Goal: Task Accomplishment & Management: Complete application form

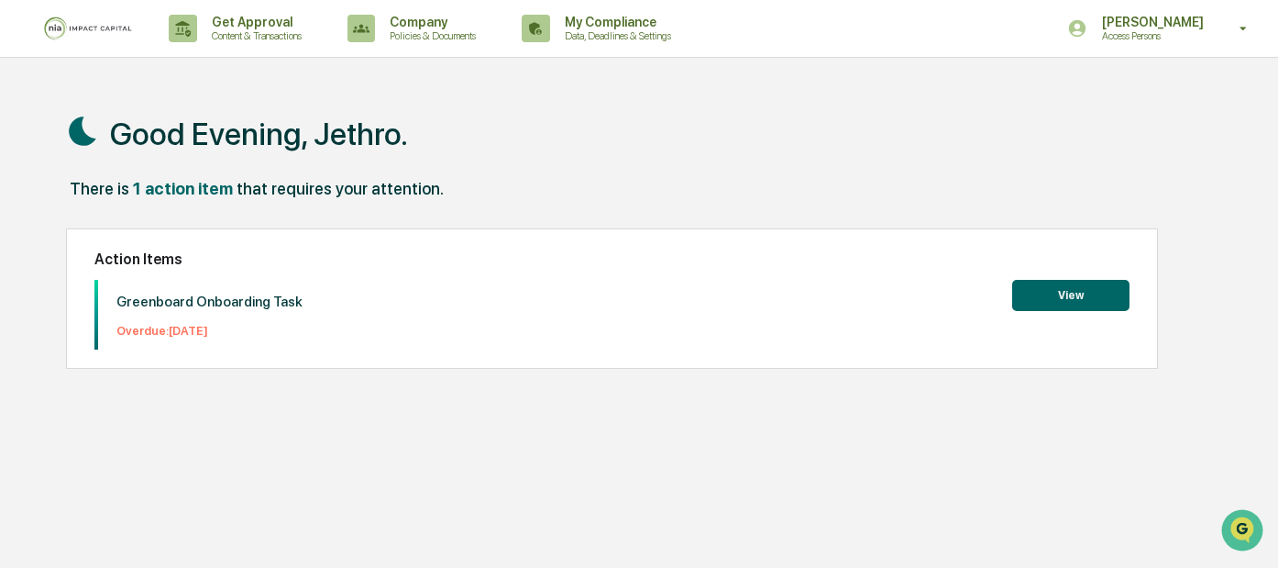
click at [1049, 308] on button "View" at bounding box center [1070, 295] width 117 height 31
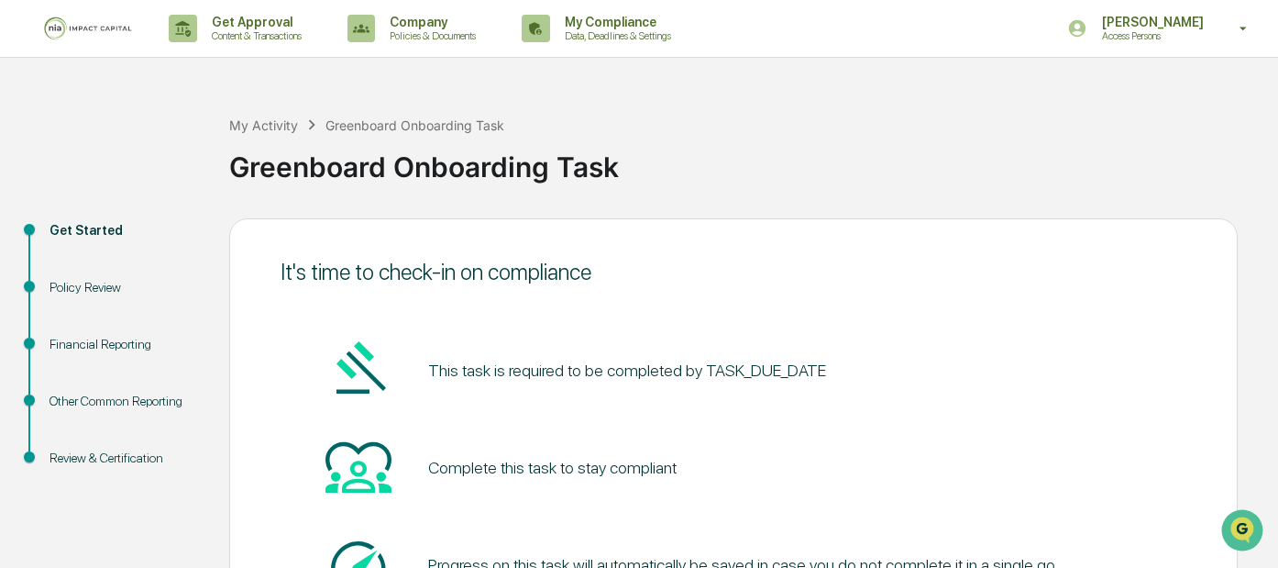
scroll to position [171, 0]
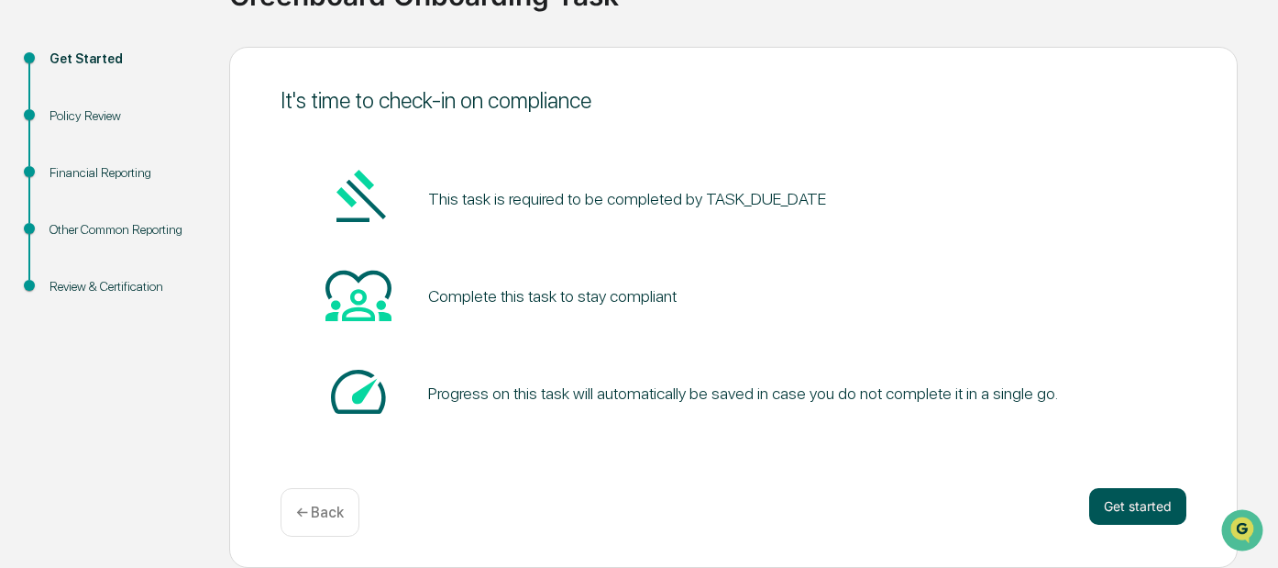
click at [1113, 512] on button "Get started" at bounding box center [1137, 506] width 97 height 37
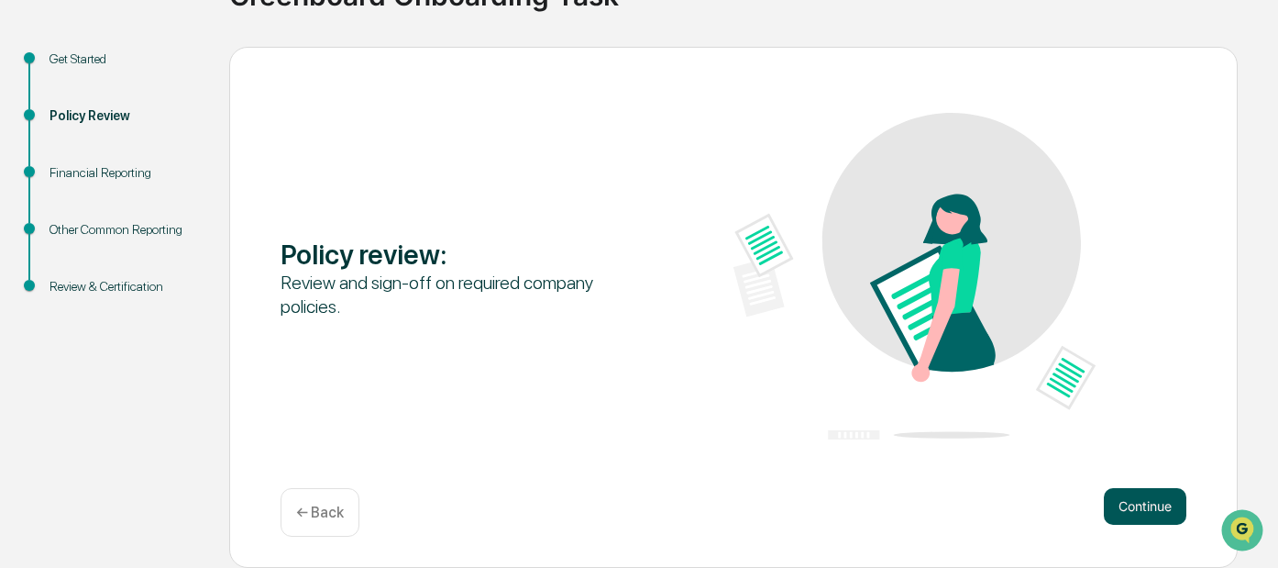
click at [1129, 513] on button "Continue" at bounding box center [1145, 506] width 83 height 37
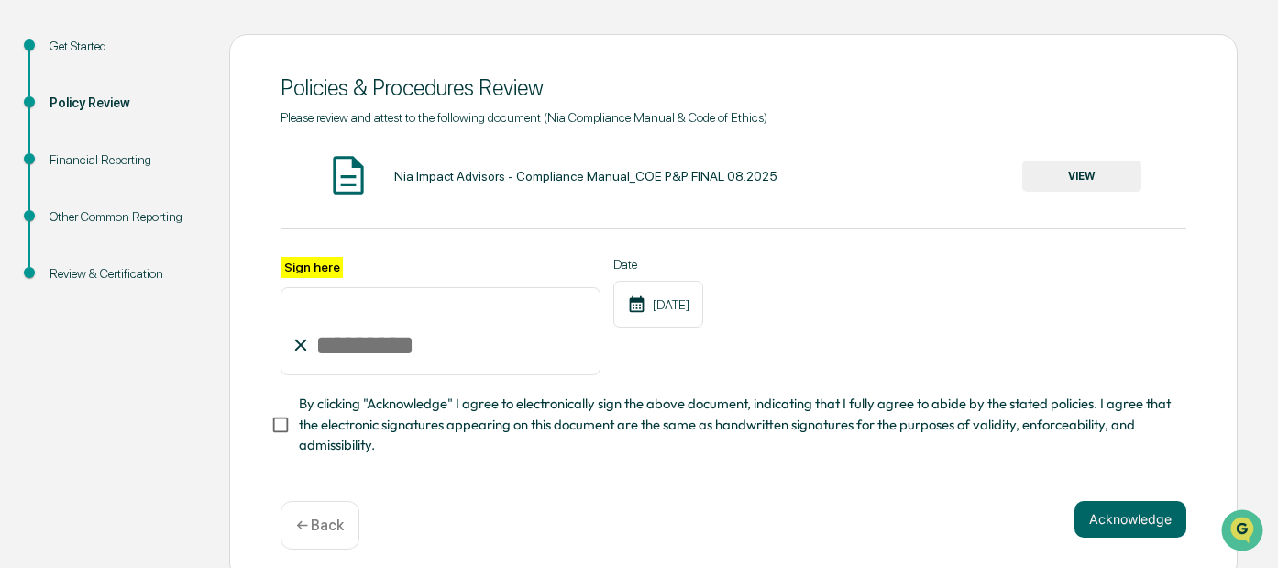
scroll to position [205, 0]
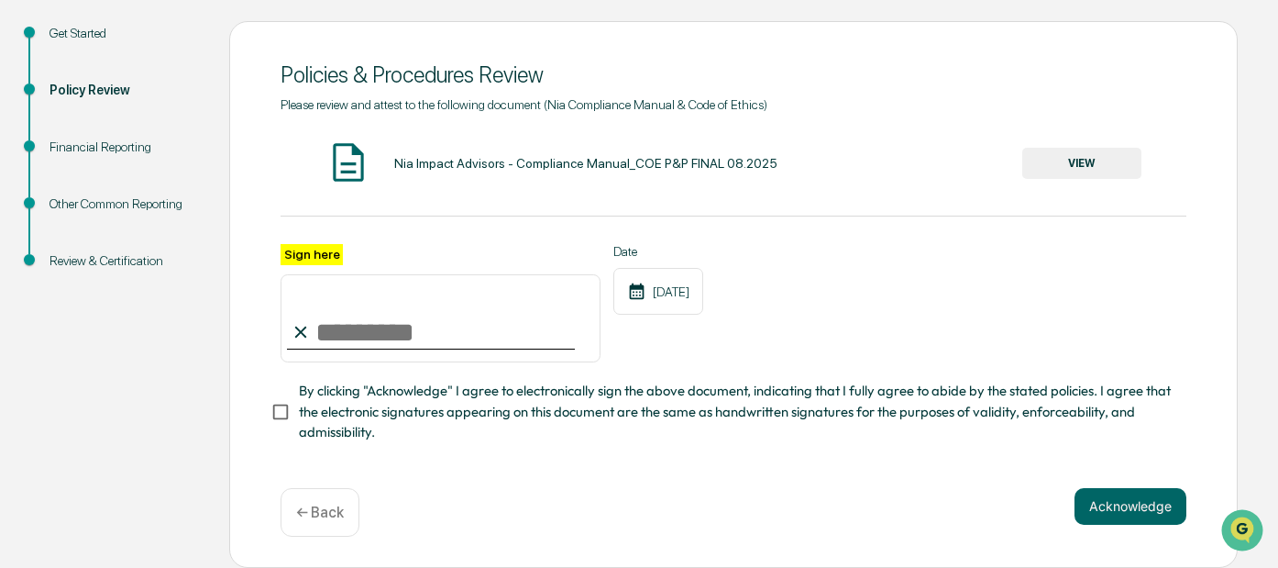
click at [1047, 151] on button "VIEW" at bounding box center [1081, 163] width 119 height 31
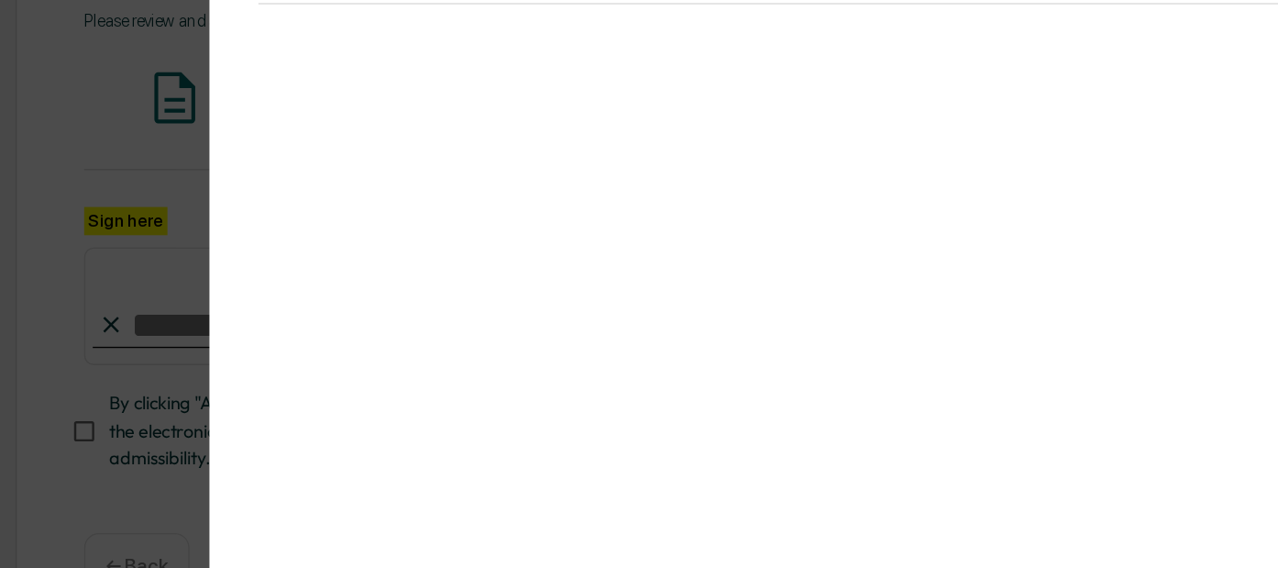
click at [313, 183] on div "Version History [DATE] 09:59 PM [PERSON_NAME] Nia Impact Advisors - Compliance …" at bounding box center [639, 284] width 1278 height 568
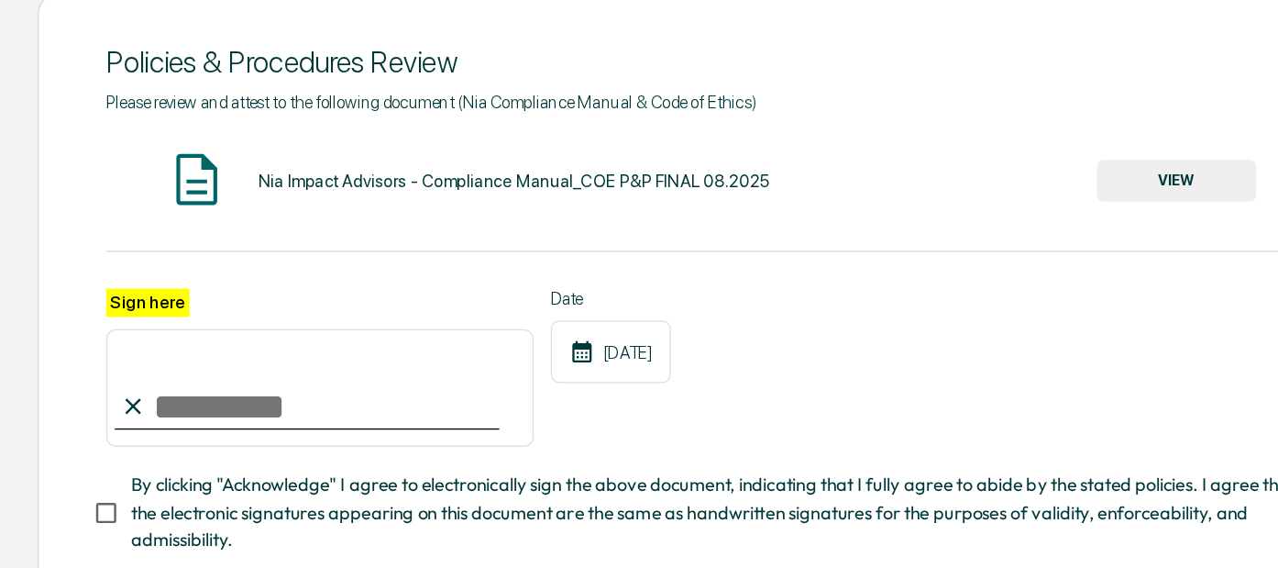
scroll to position [83, 0]
click at [382, 431] on input "Sign here" at bounding box center [441, 432] width 320 height 88
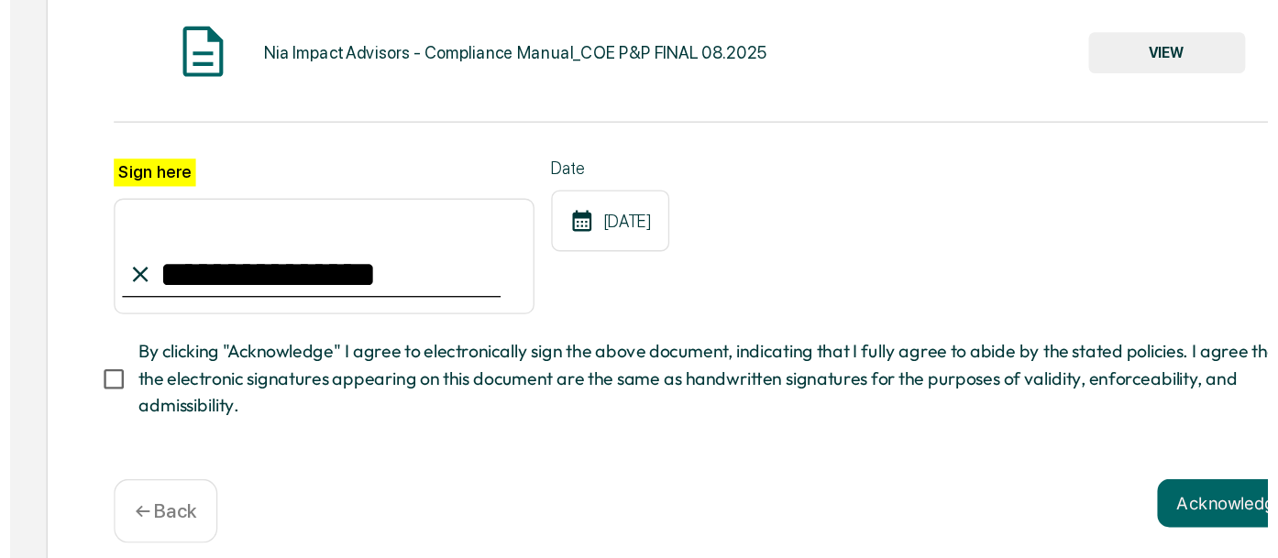
scroll to position [205, 0]
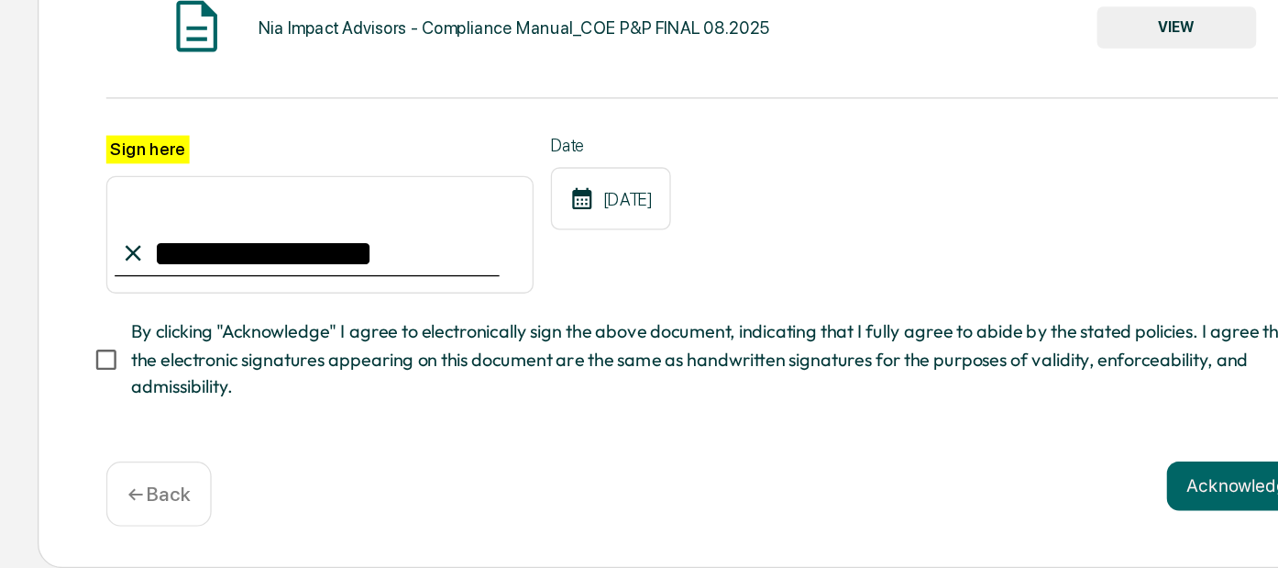
type input "**********"
click at [1125, 513] on button "Acknowledge" at bounding box center [1131, 506] width 112 height 37
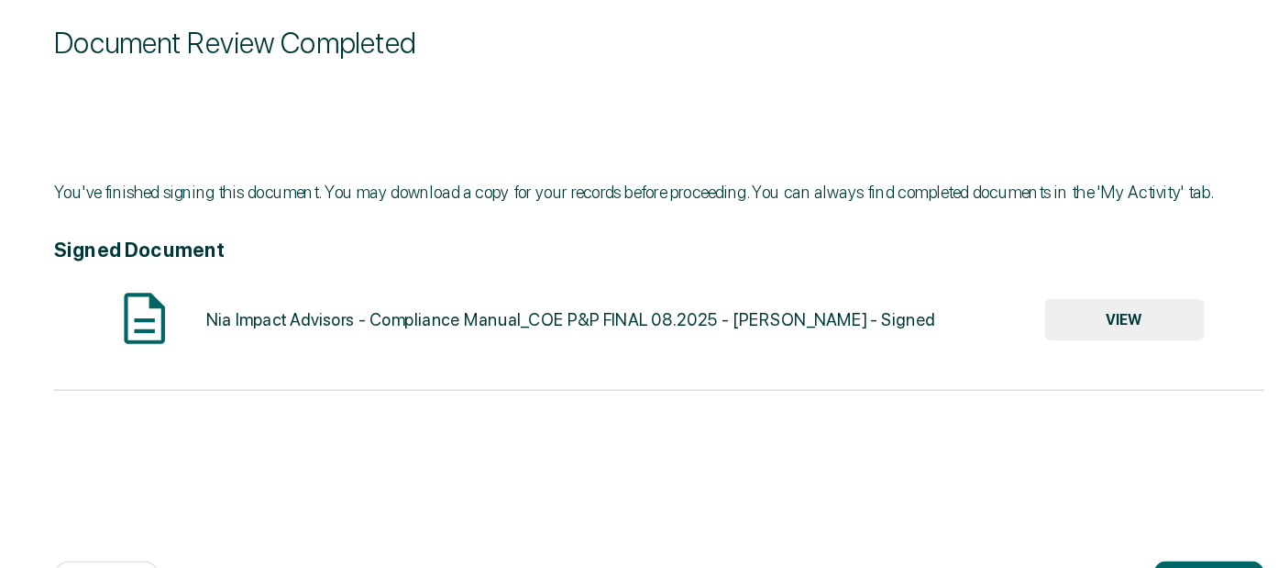
scroll to position [171, 0]
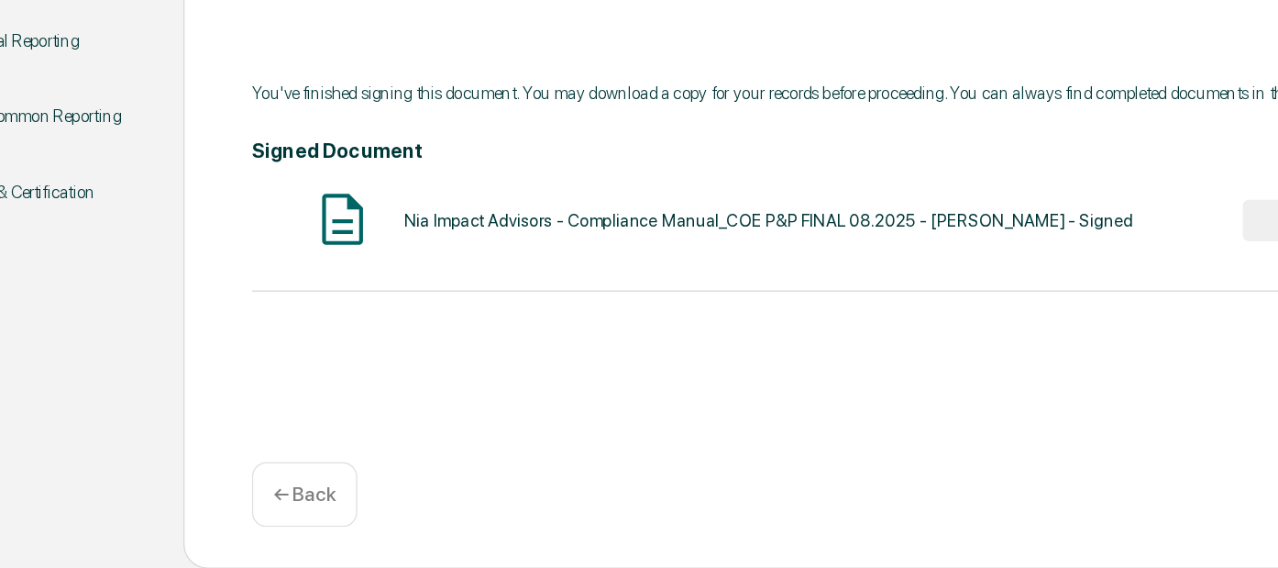
click at [357, 317] on img at bounding box center [349, 306] width 46 height 46
click at [406, 315] on div "Nia Impact Advisors - Compliance Manual_COE P&P FINAL 08.2025 - [PERSON_NAME] -…" at bounding box center [667, 307] width 546 height 15
click at [343, 312] on img at bounding box center [349, 306] width 46 height 46
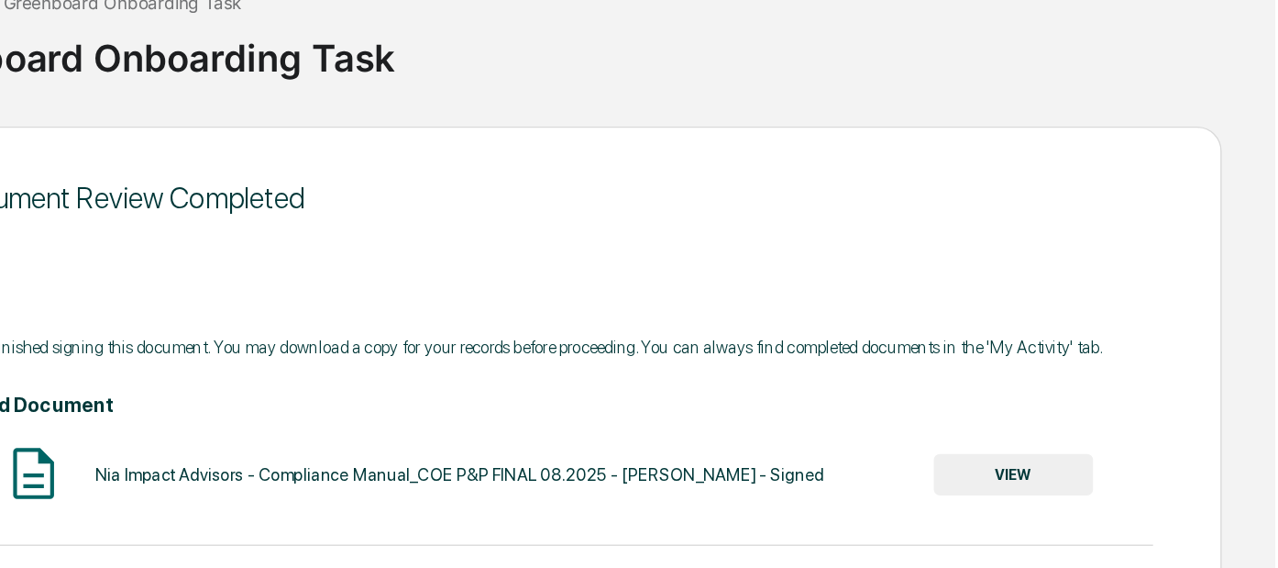
scroll to position [124, 0]
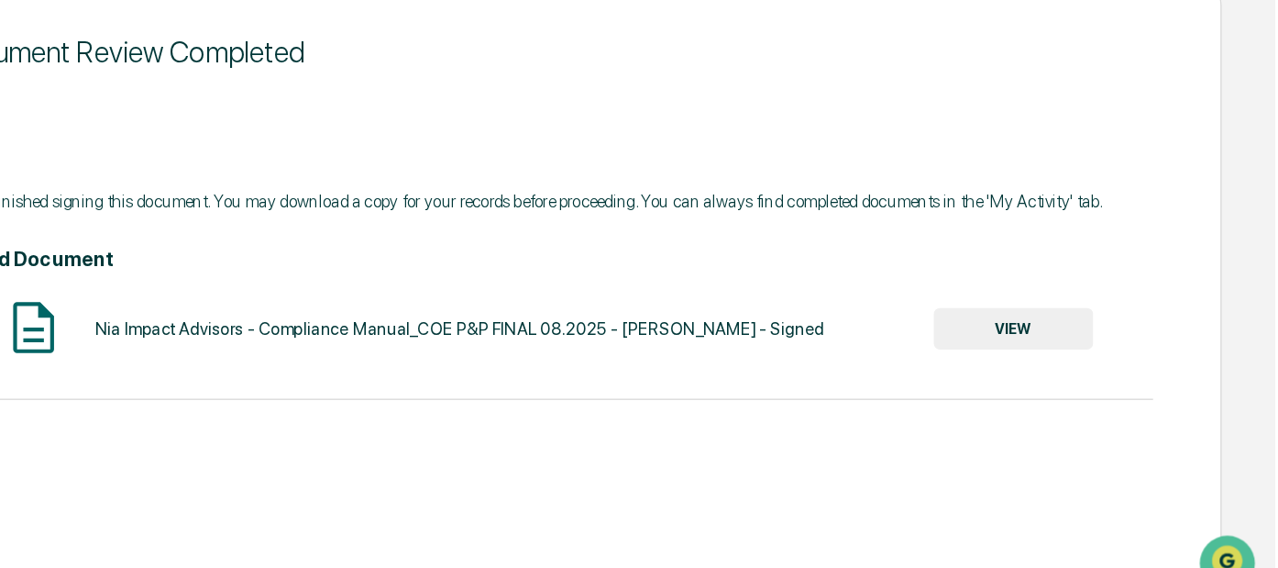
click at [1086, 356] on button "VIEW" at bounding box center [1081, 354] width 119 height 31
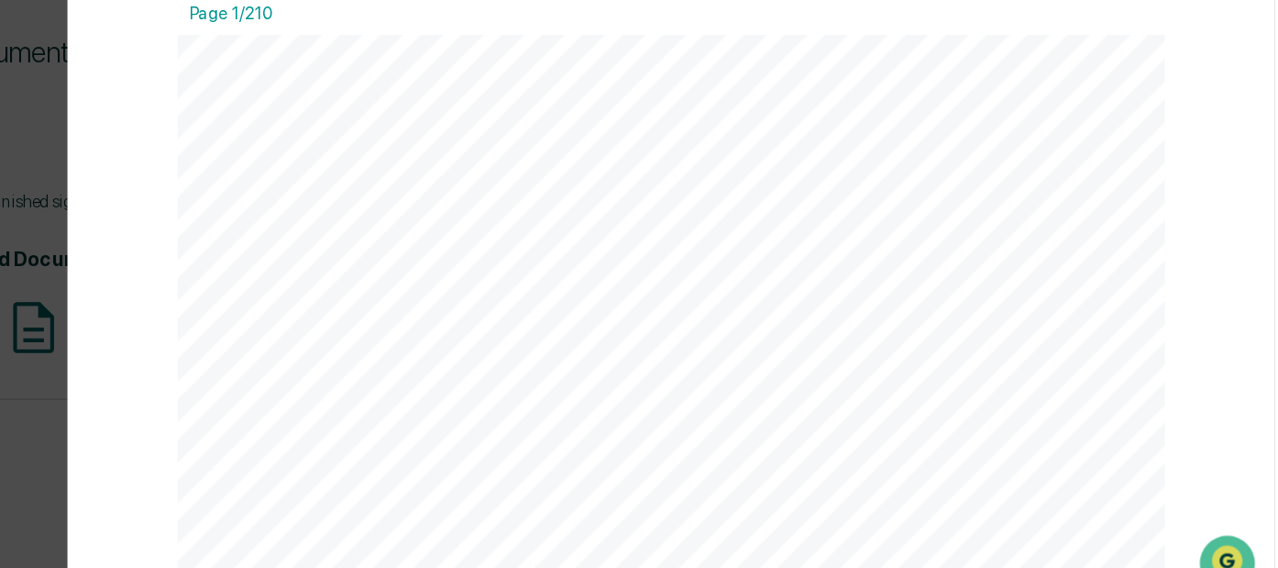
scroll to position [0, 0]
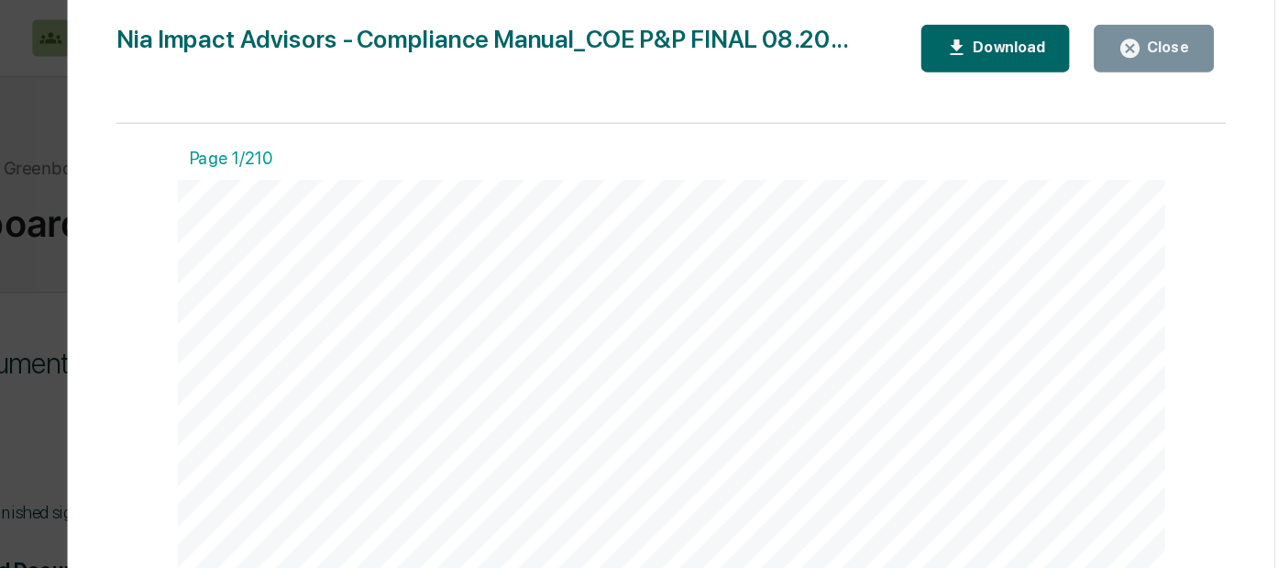
click at [1070, 43] on div "Download" at bounding box center [1069, 36] width 75 height 17
click at [1181, 38] on div "Close" at bounding box center [1196, 35] width 36 height 13
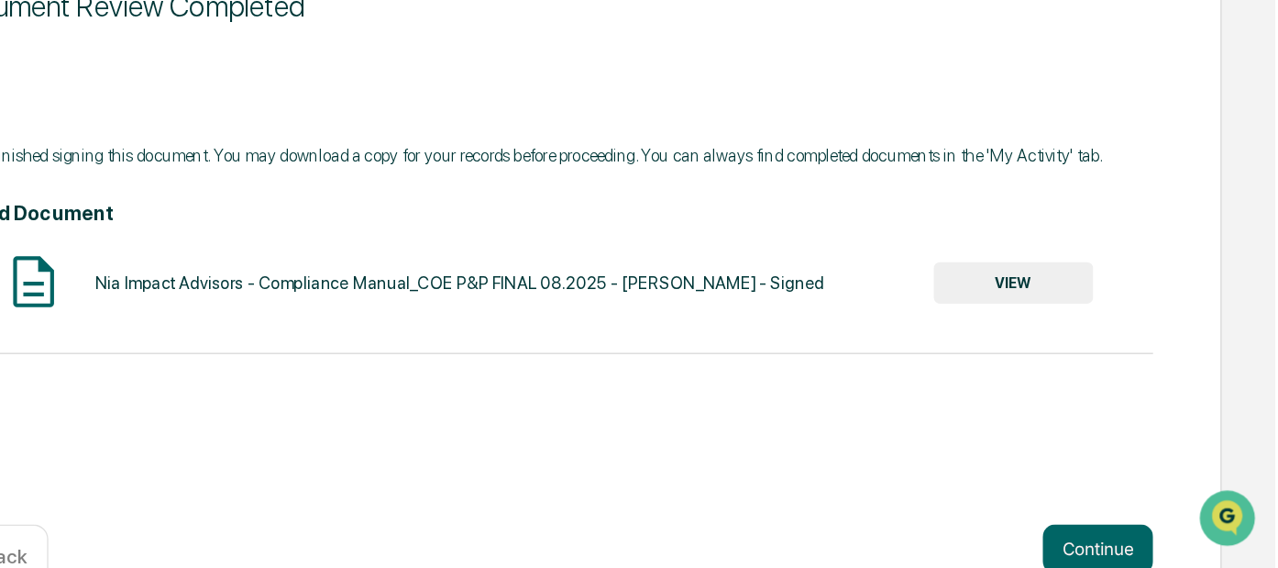
scroll to position [171, 0]
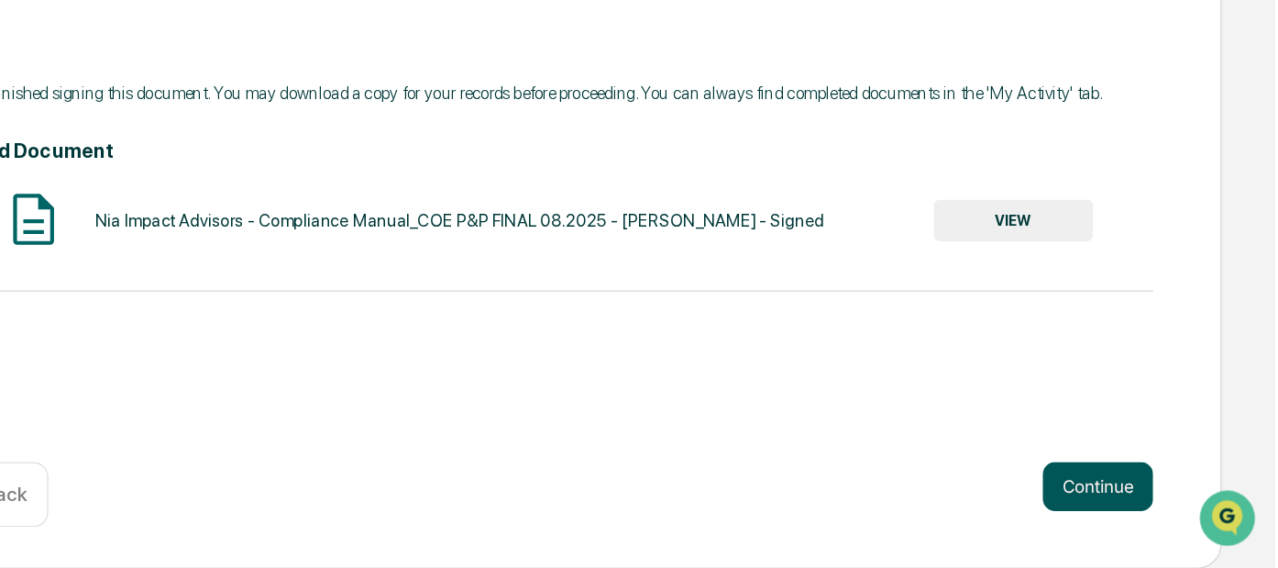
click at [1130, 506] on button "Continue" at bounding box center [1145, 506] width 83 height 37
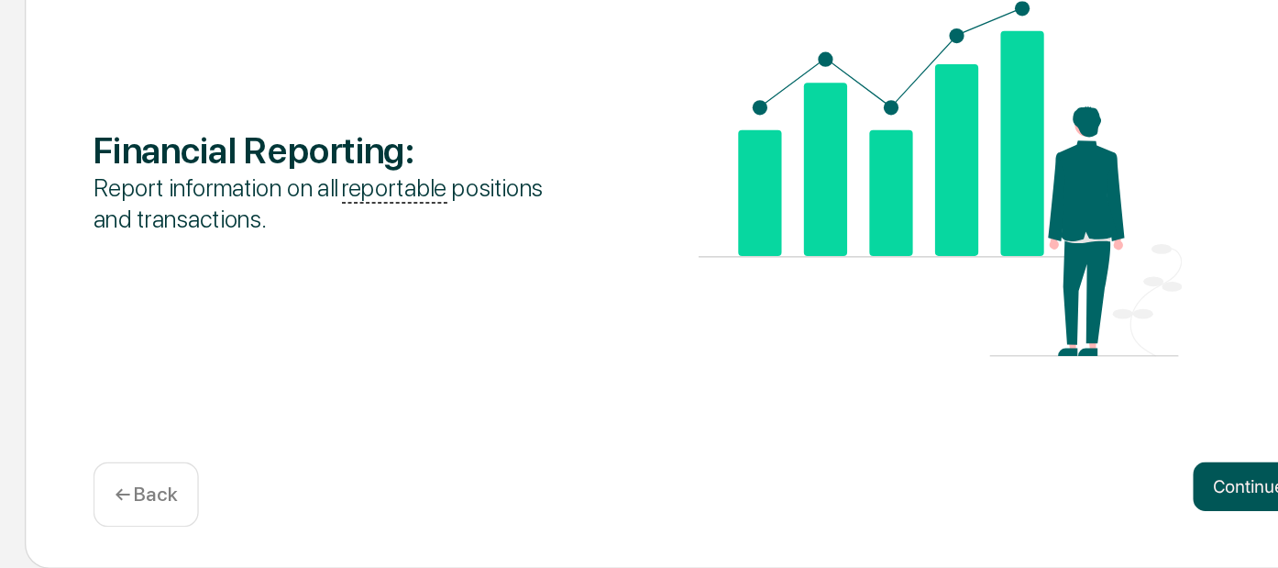
click at [1122, 514] on button "Continue" at bounding box center [1145, 506] width 83 height 37
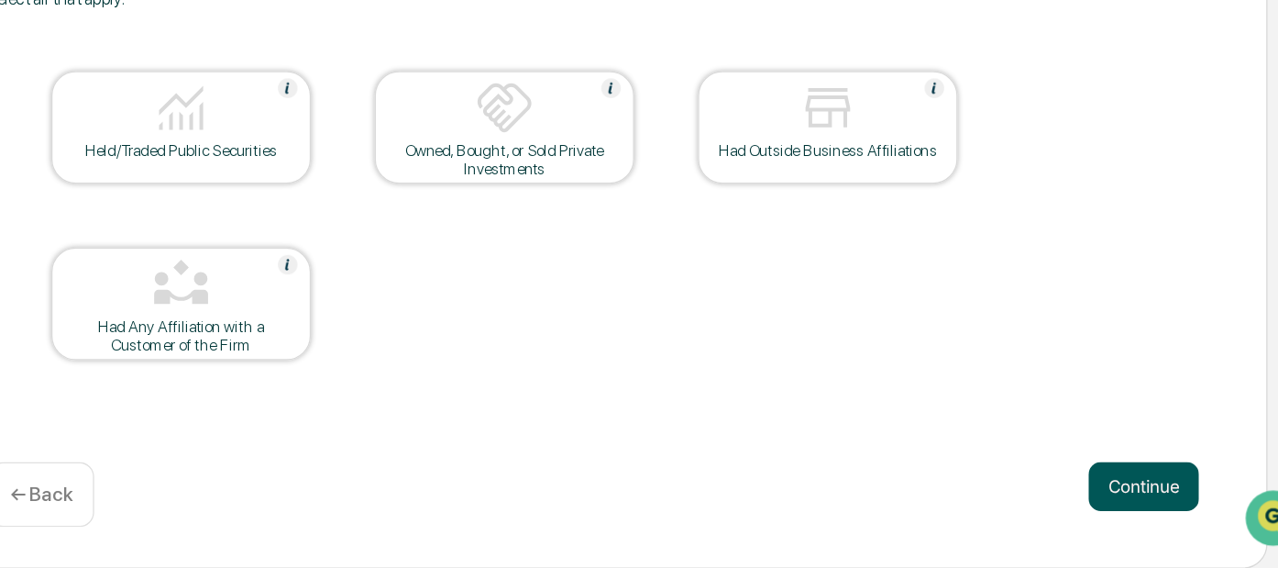
click at [1162, 513] on button "Continue" at bounding box center [1145, 506] width 83 height 37
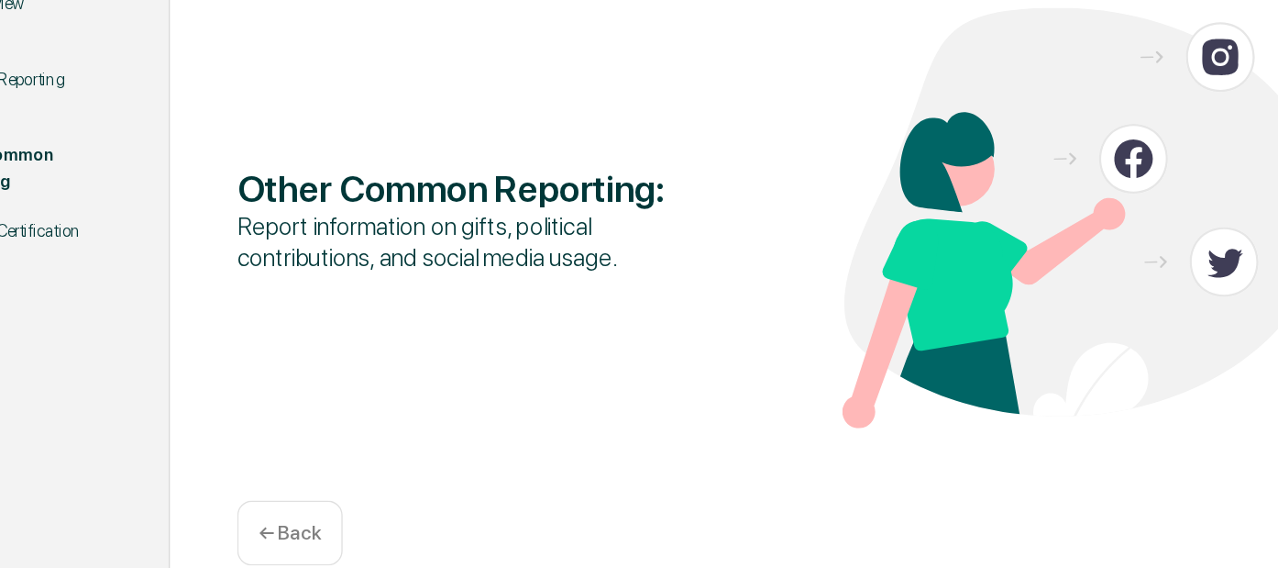
scroll to position [142, 0]
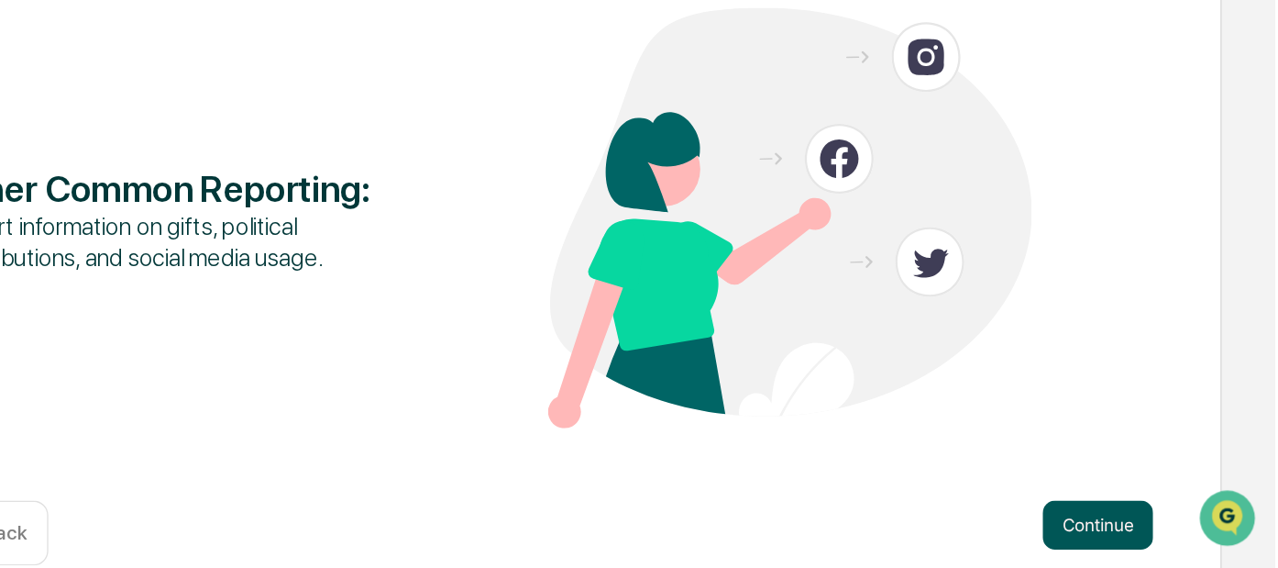
click at [1110, 545] on button "Continue" at bounding box center [1145, 535] width 83 height 37
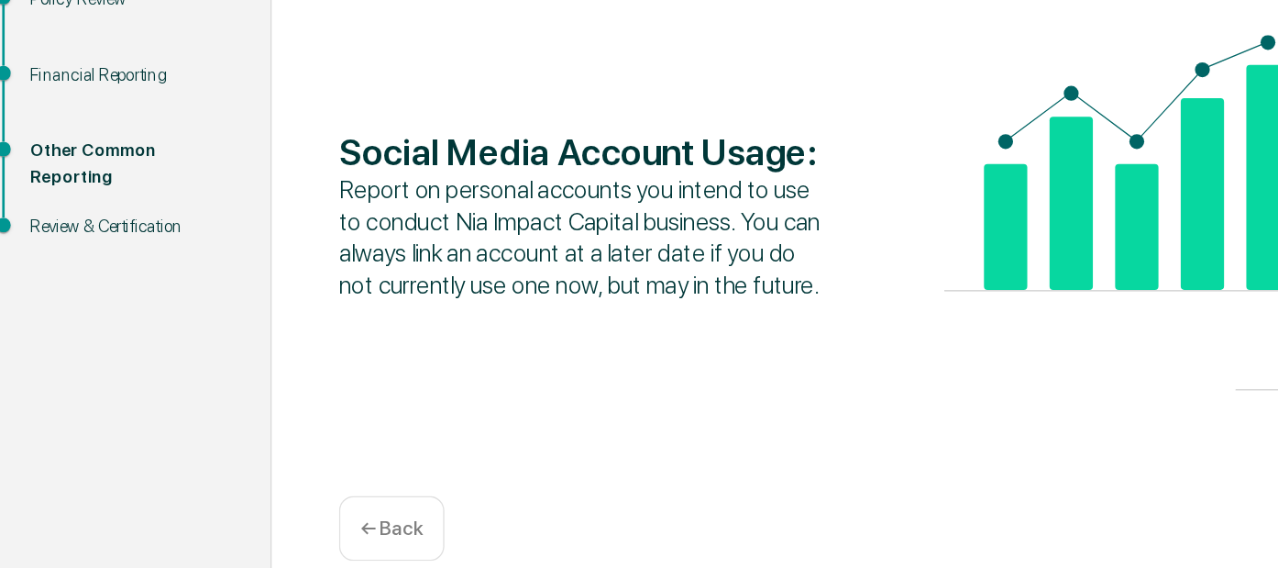
scroll to position [153, 0]
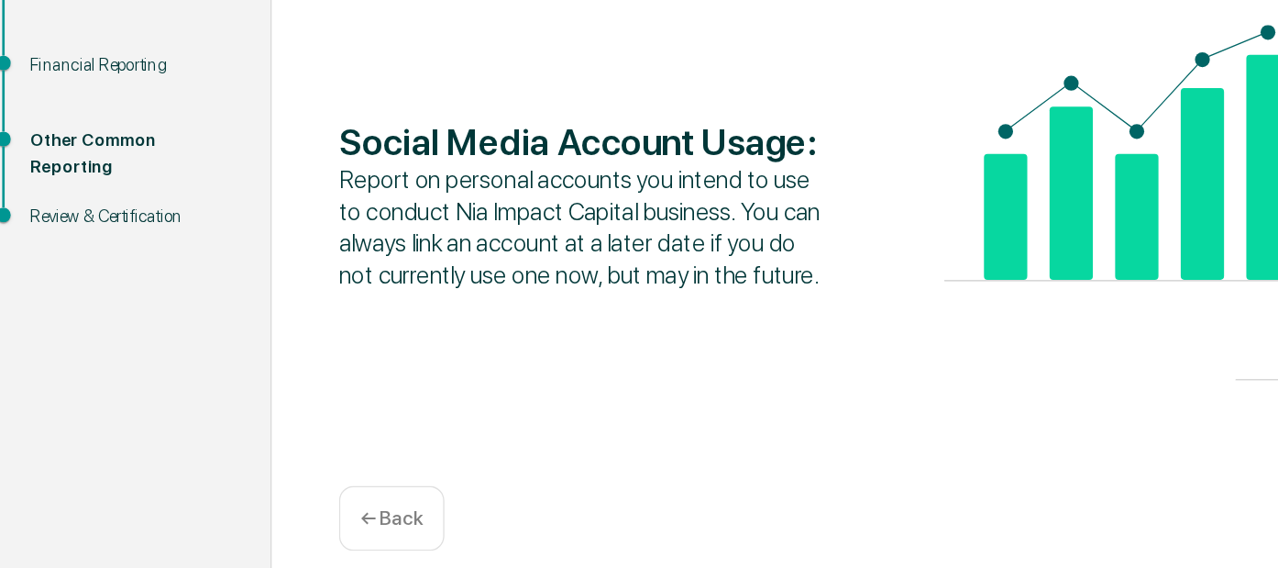
click at [513, 292] on div "Report on personal accounts you intend to use to conduct Nia Impact Capital bus…" at bounding box center [462, 312] width 362 height 95
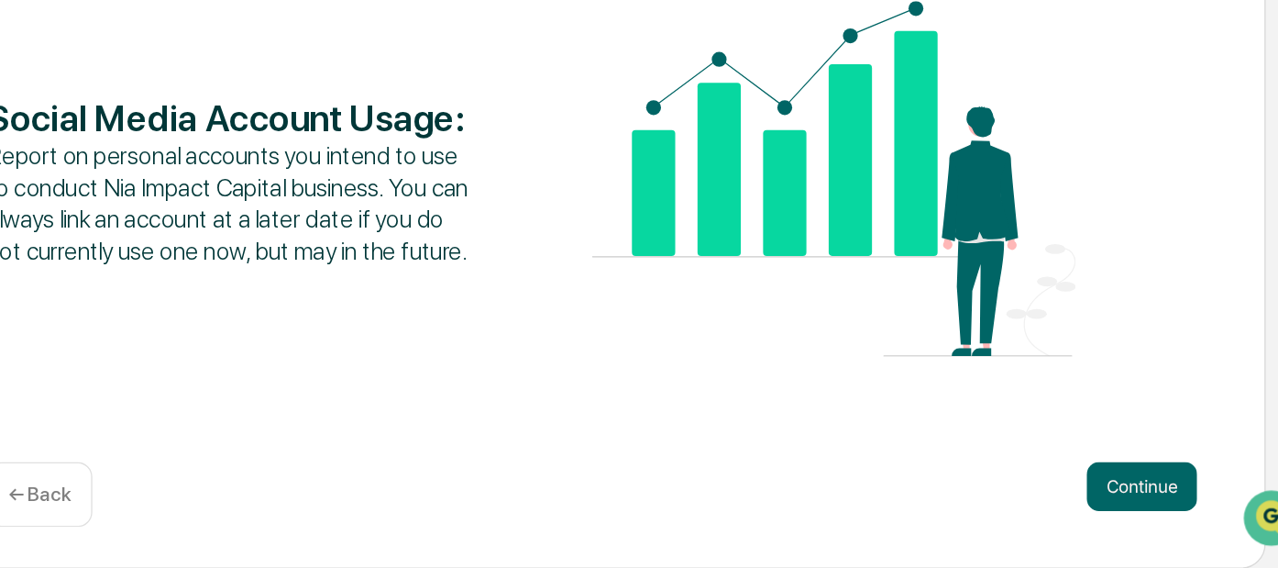
scroll to position [171, 0]
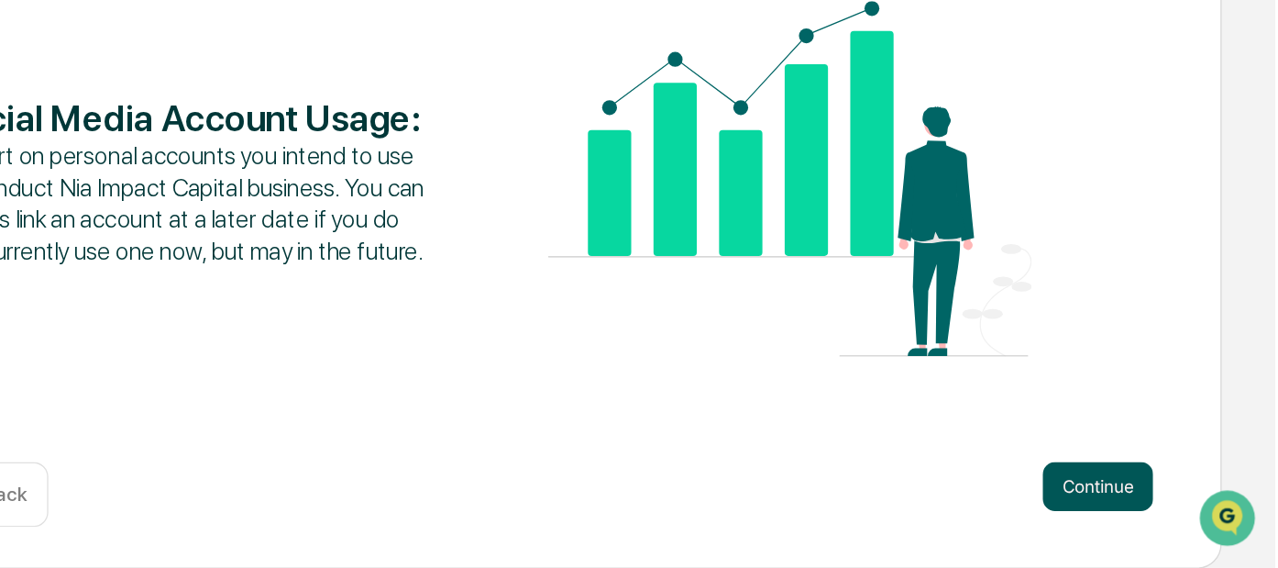
click at [1160, 498] on button "Continue" at bounding box center [1145, 506] width 83 height 37
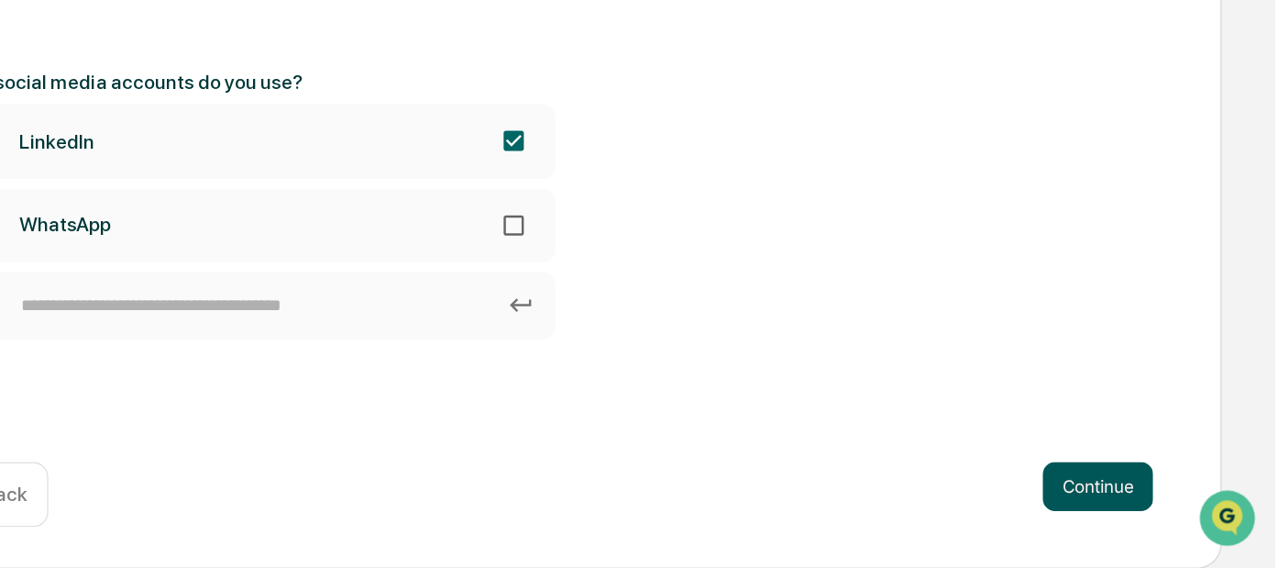
click at [1162, 505] on button "Continue" at bounding box center [1145, 506] width 83 height 37
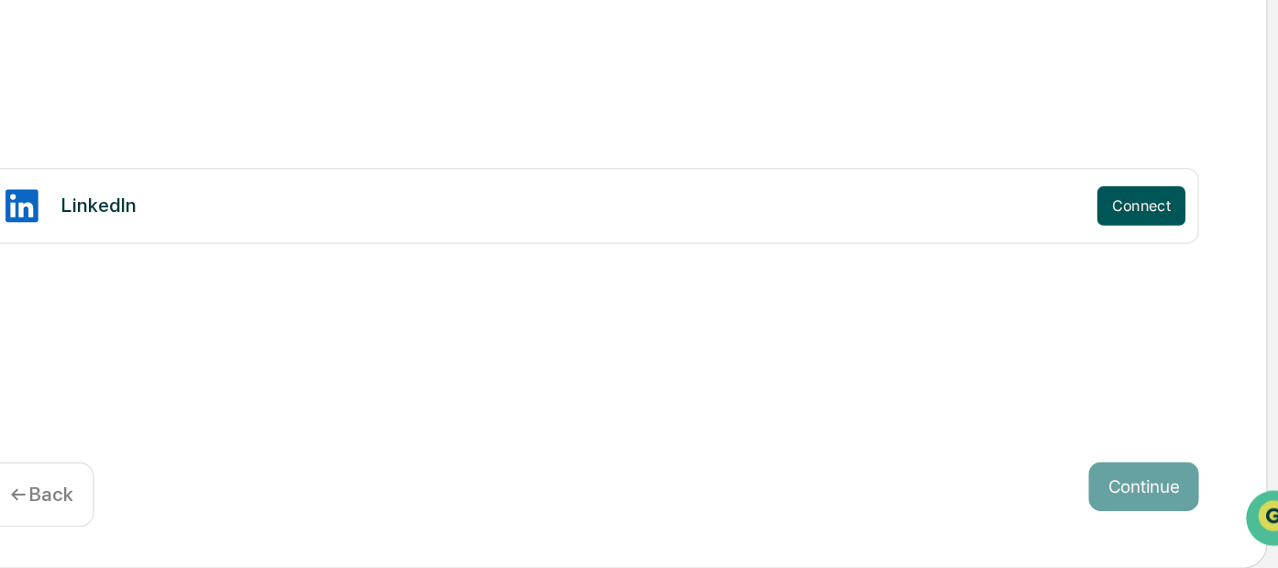
click at [1121, 306] on button "Connect" at bounding box center [1143, 296] width 66 height 29
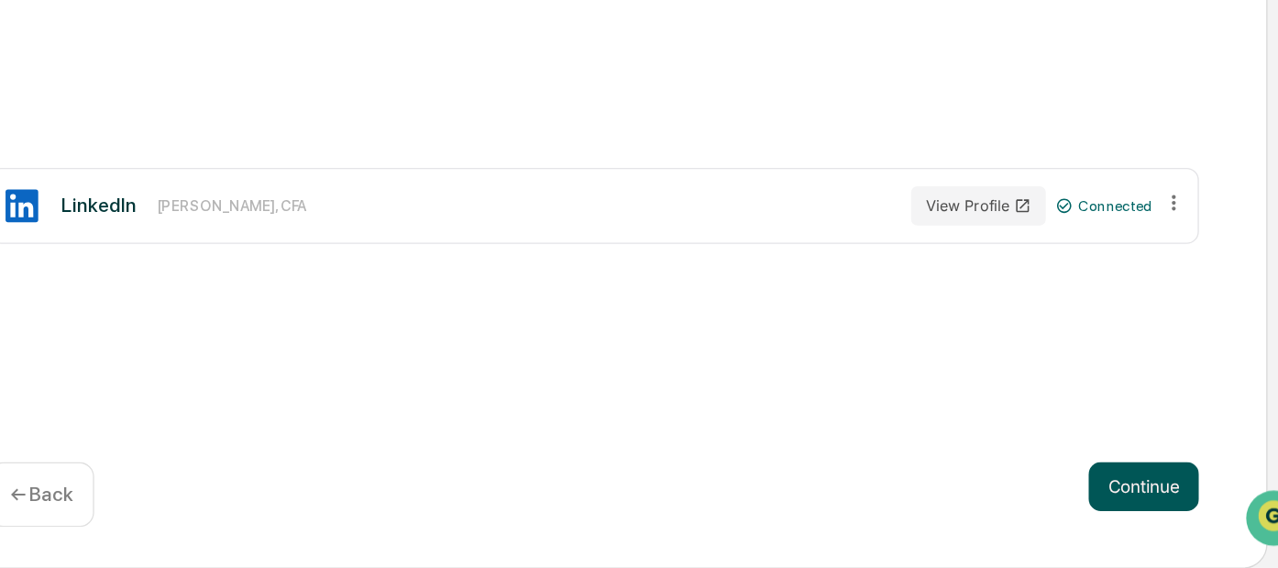
click at [1145, 509] on button "Continue" at bounding box center [1145, 506] width 83 height 37
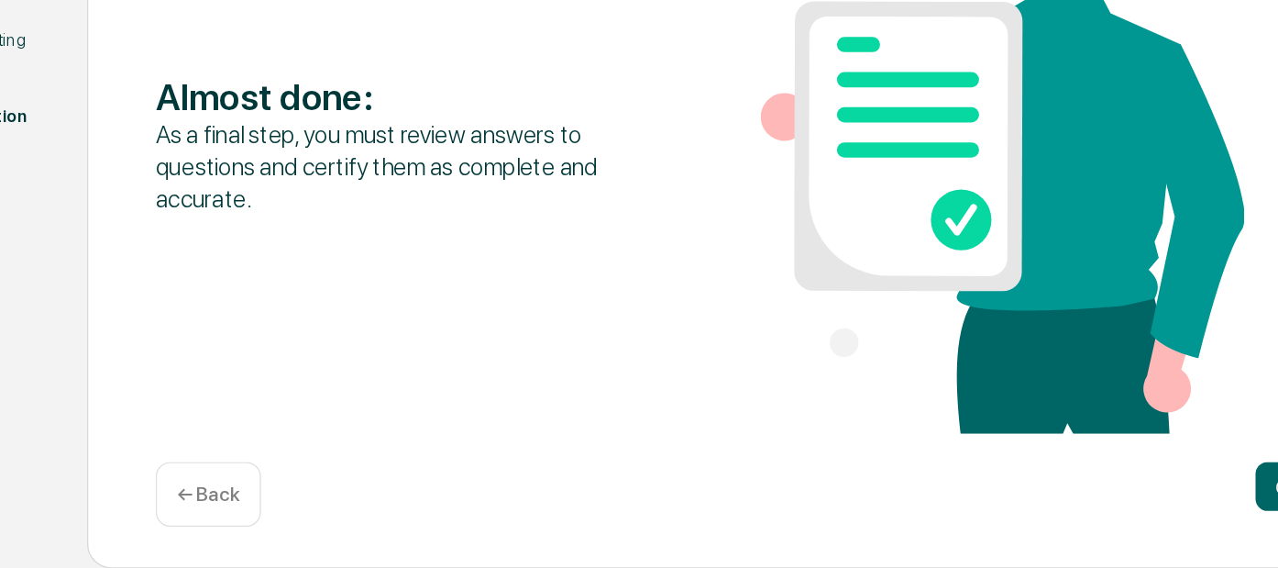
scroll to position [229, 0]
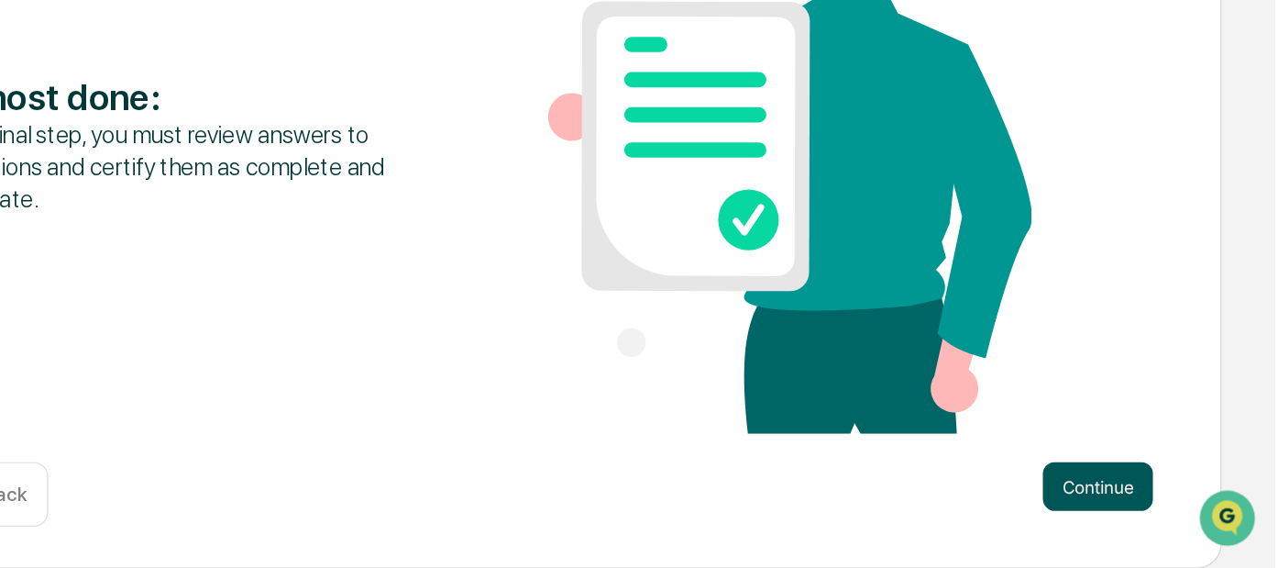
click at [1142, 517] on button "Continue" at bounding box center [1145, 506] width 83 height 37
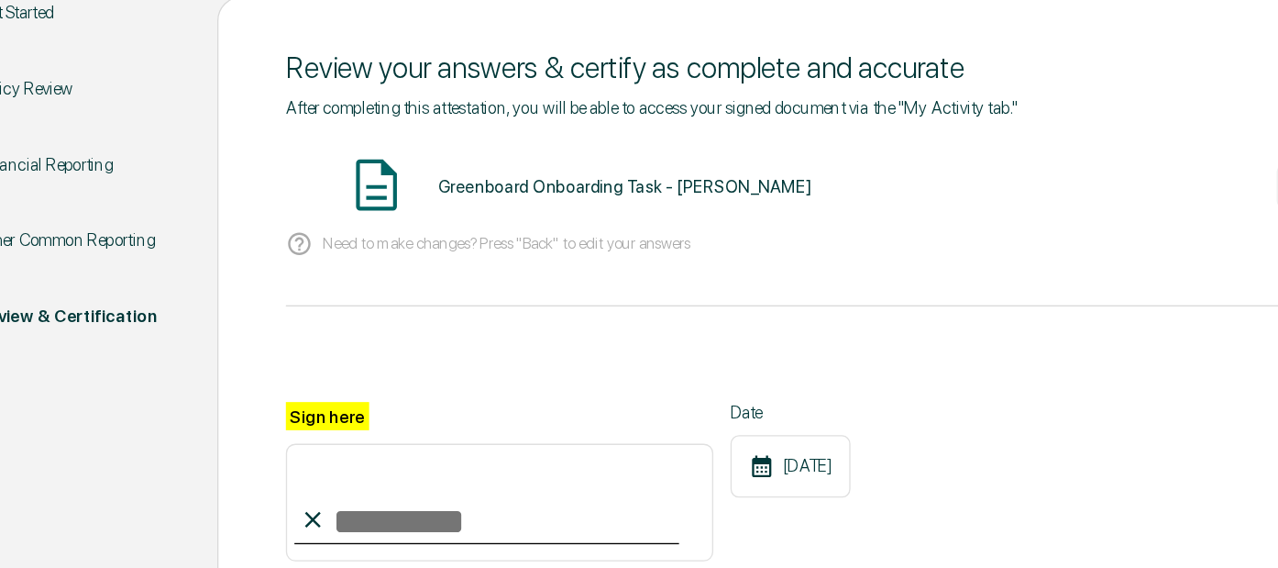
scroll to position [220, 0]
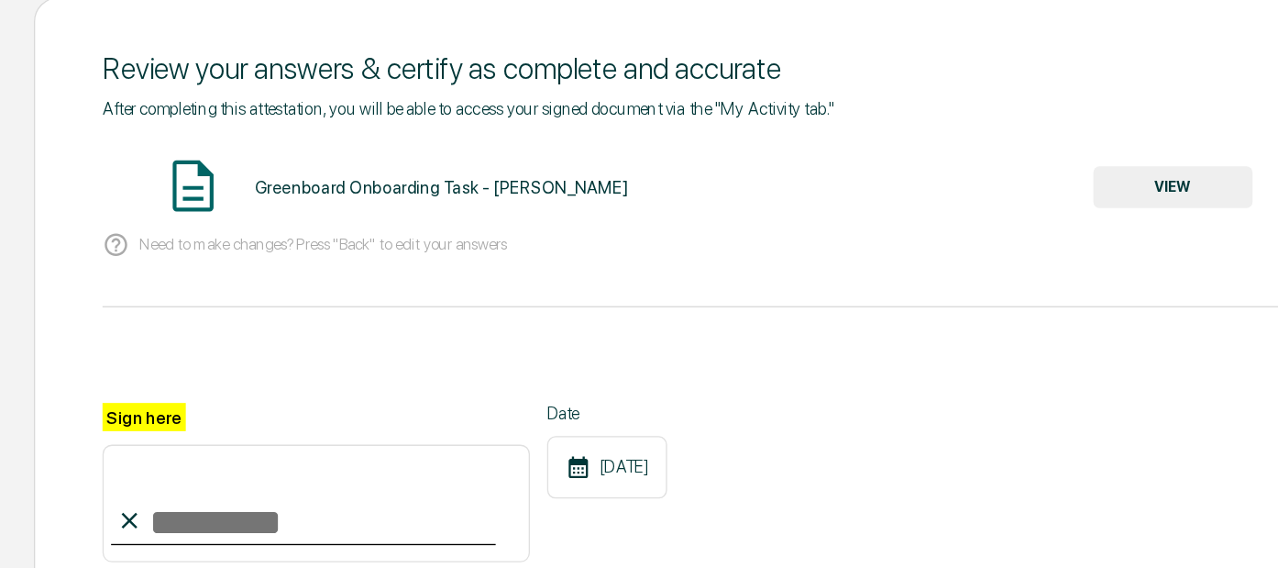
click at [1049, 158] on div "Greenboard Onboarding Task - [PERSON_NAME] VIEW" at bounding box center [734, 140] width 906 height 49
click at [1054, 148] on button "VIEW" at bounding box center [1081, 140] width 119 height 31
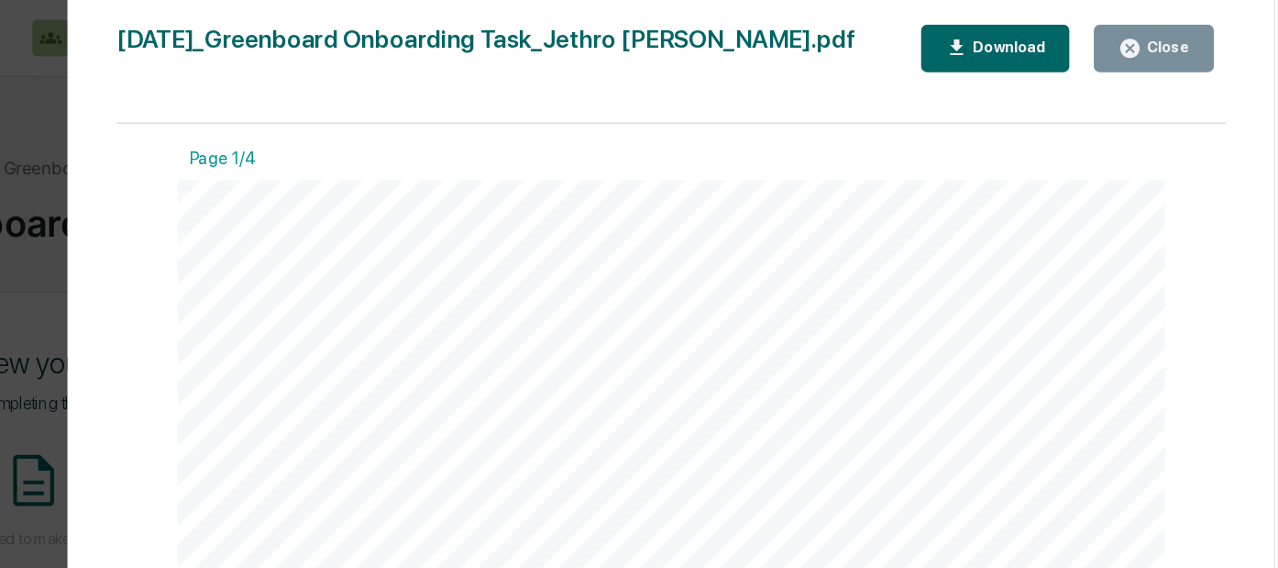
scroll to position [0, 0]
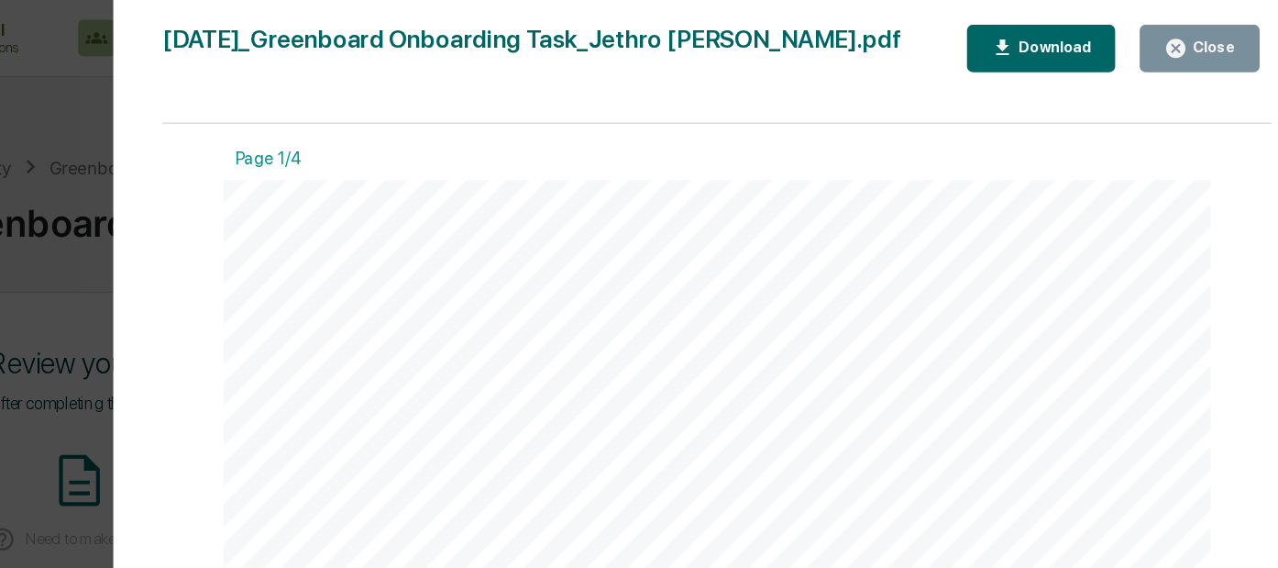
click at [1189, 40] on div "Close" at bounding box center [1196, 35] width 36 height 13
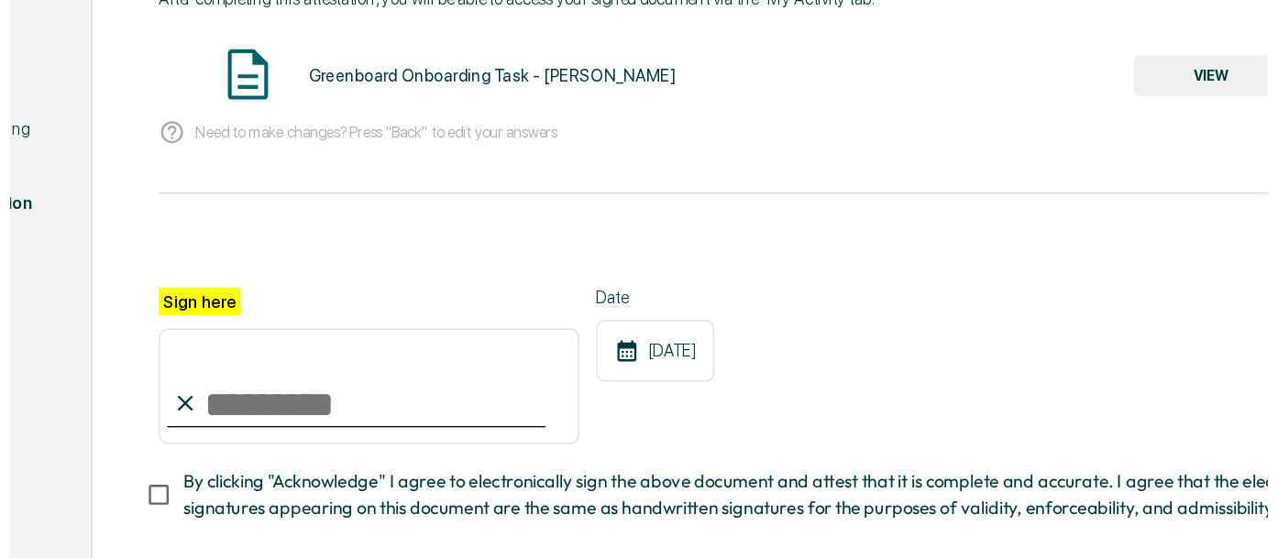
scroll to position [266, 0]
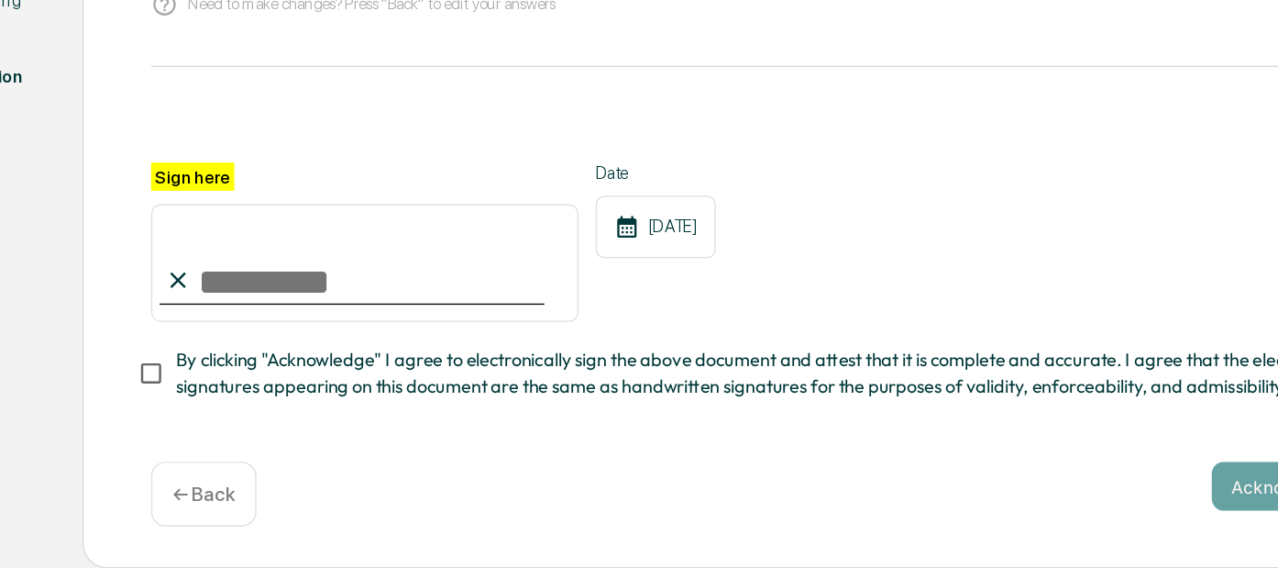
click at [355, 337] on input "Sign here" at bounding box center [441, 339] width 320 height 88
type input "**********"
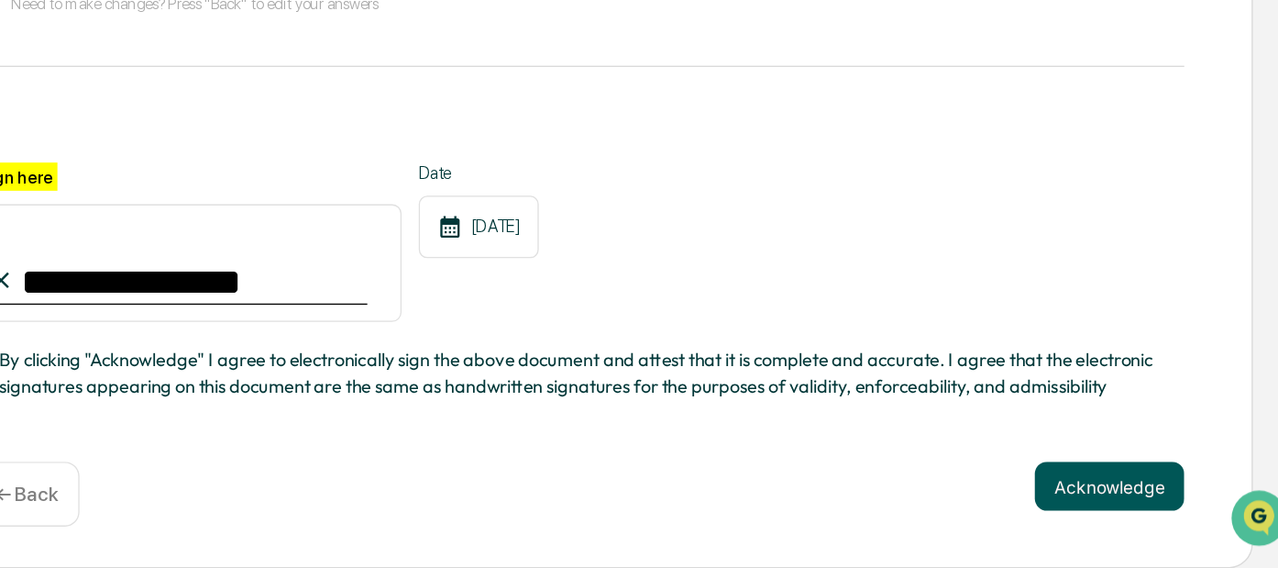
click at [1139, 509] on button "Acknowledge" at bounding box center [1131, 506] width 112 height 37
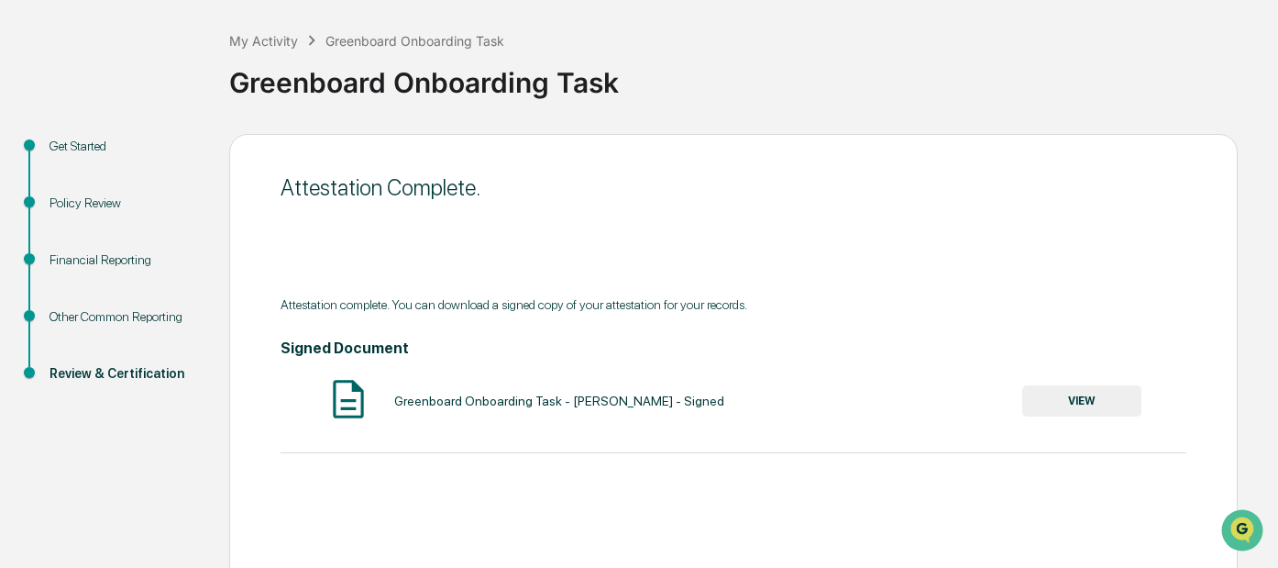
scroll to position [171, 0]
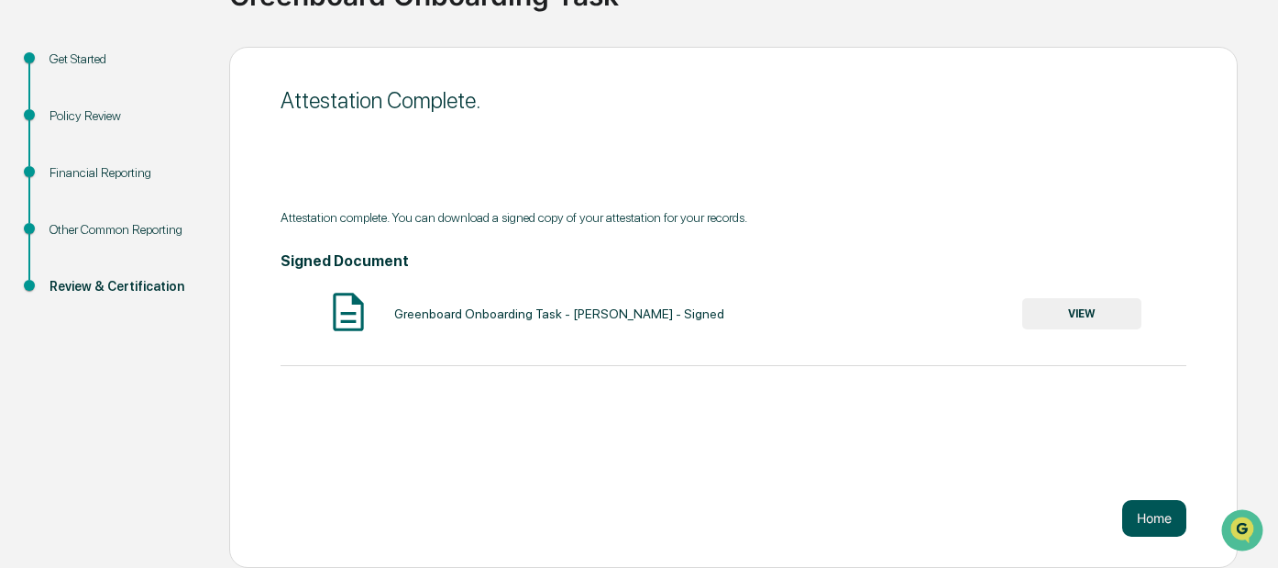
click at [1154, 524] on button "Home" at bounding box center [1154, 518] width 64 height 37
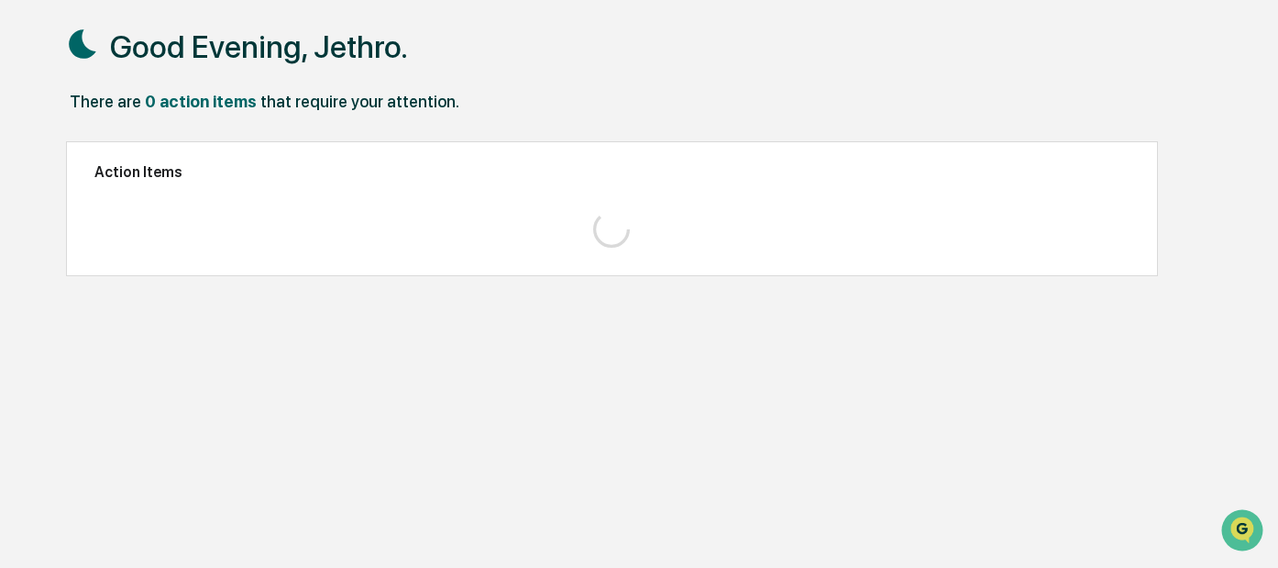
scroll to position [87, 0]
